Goal: Navigation & Orientation: Find specific page/section

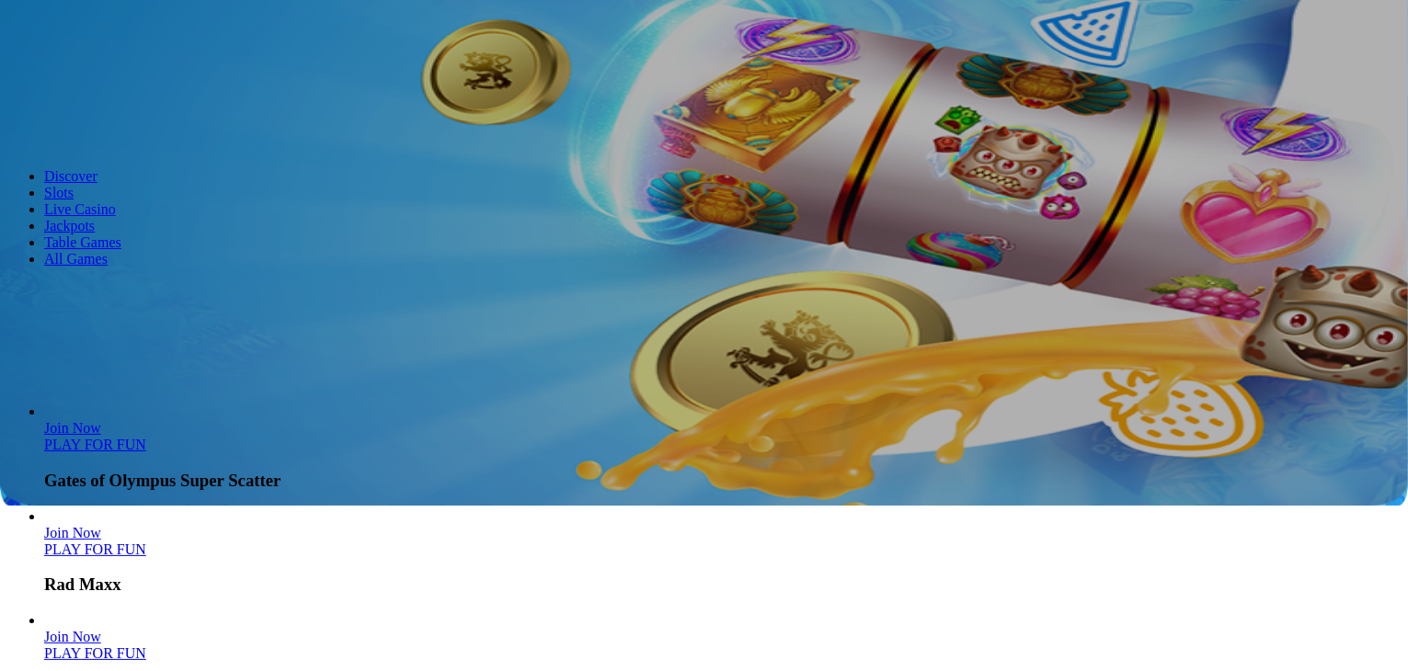
scroll to position [184, 0]
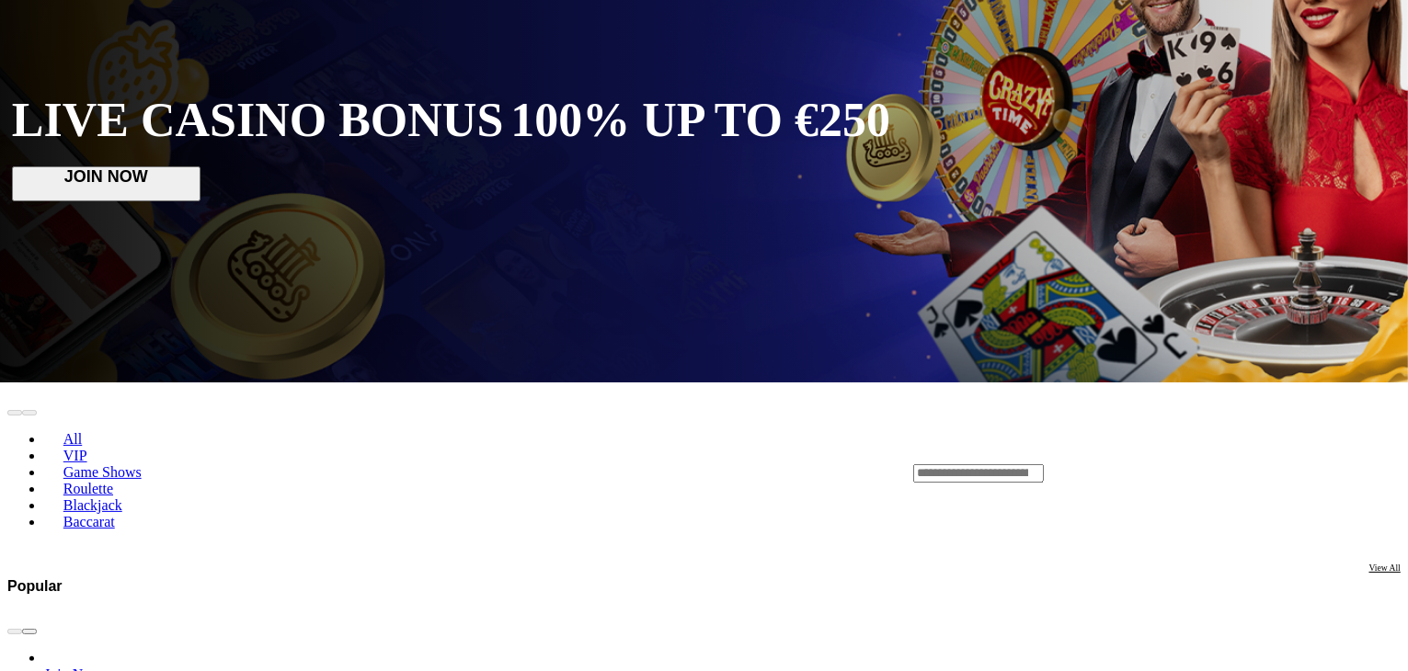
scroll to position [368, 0]
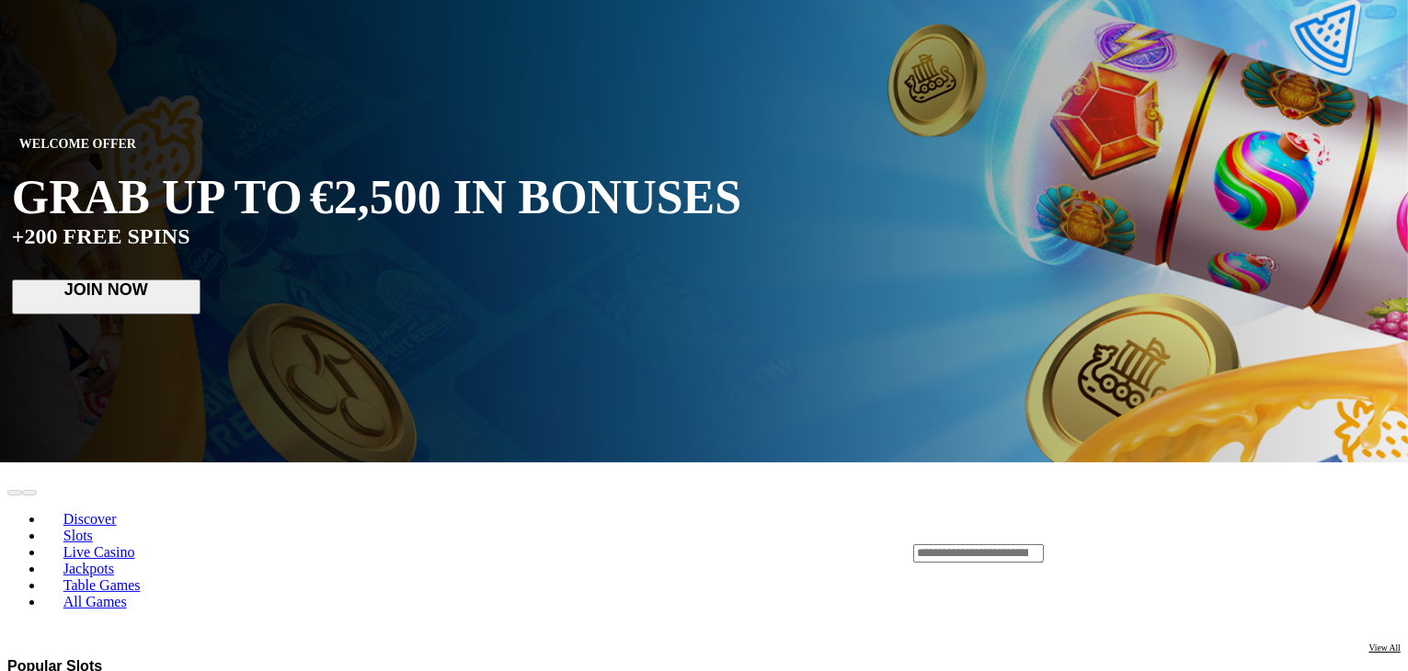
scroll to position [184, 0]
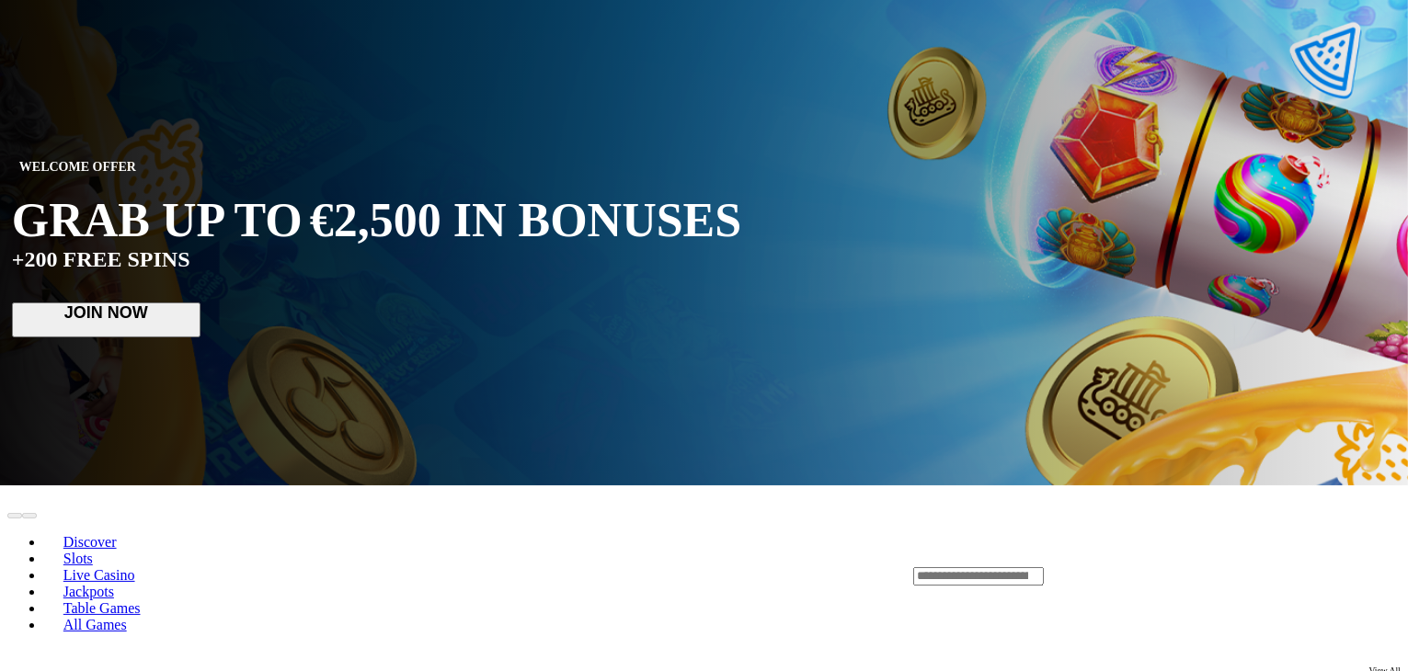
click at [100, 551] on span "Slots" at bounding box center [78, 559] width 44 height 16
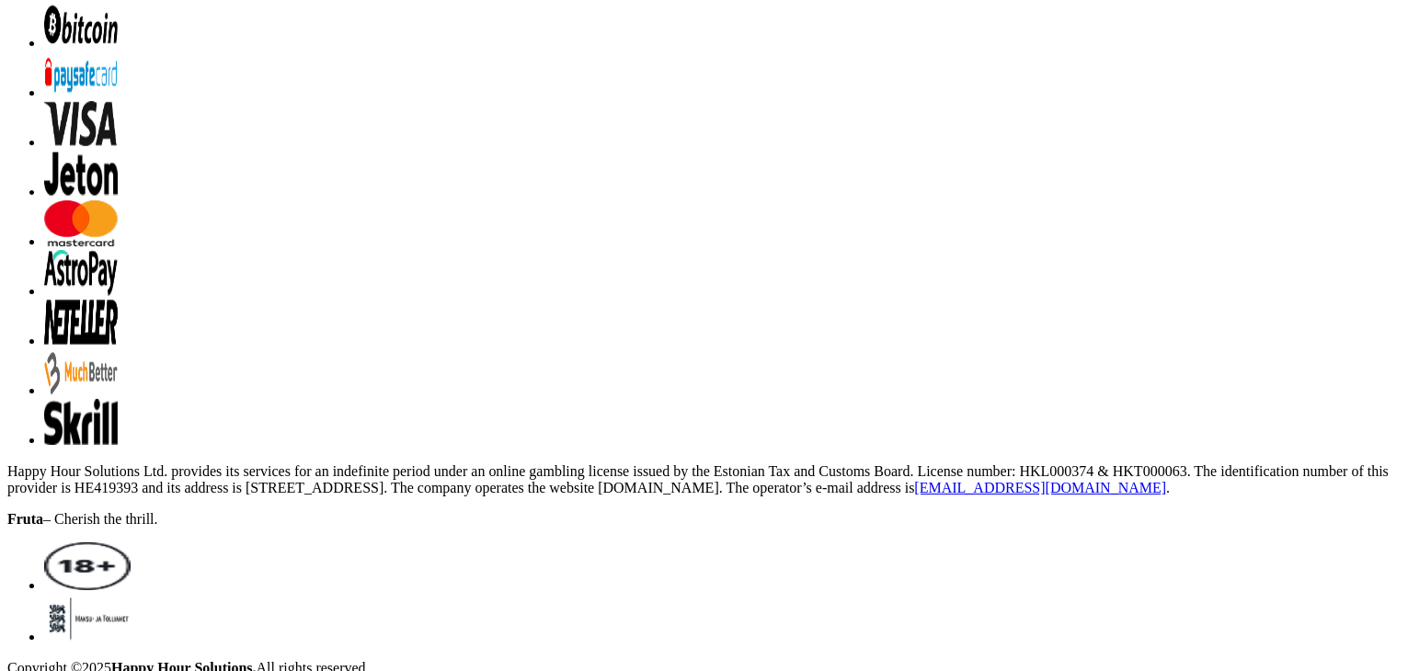
scroll to position [3495, 0]
